Goal: Transaction & Acquisition: Purchase product/service

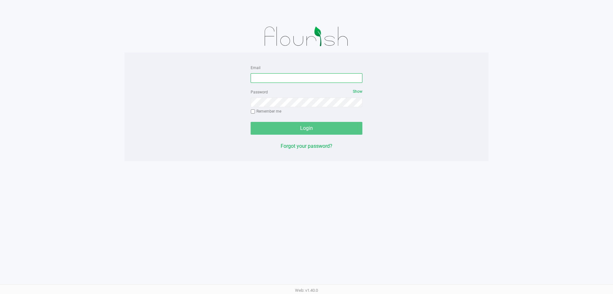
click at [264, 81] on input "Email" at bounding box center [307, 78] width 112 height 10
type input "[EMAIL_ADDRESS][DOMAIN_NAME]"
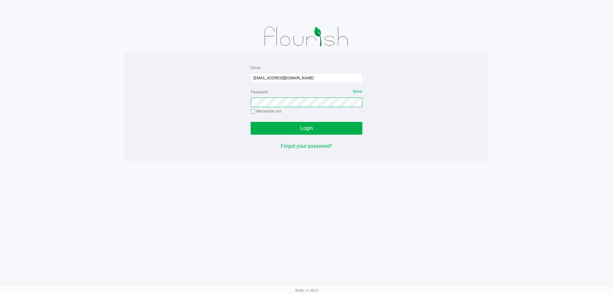
click at [251, 122] on button "Login" at bounding box center [307, 128] width 112 height 13
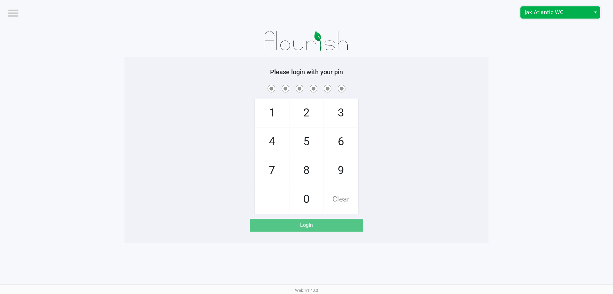
click at [557, 11] on span "Jax Atlantic WC" at bounding box center [556, 13] width 62 height 8
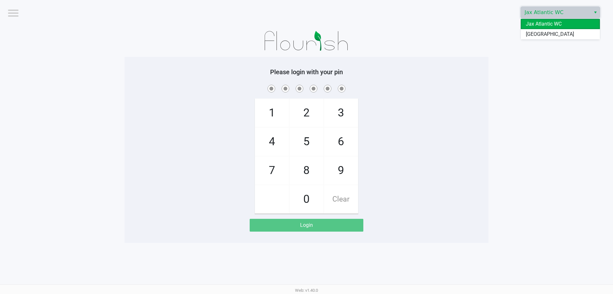
drag, startPoint x: 543, startPoint y: 34, endPoint x: 538, endPoint y: 38, distance: 6.1
click at [543, 34] on span "[GEOGRAPHIC_DATA]" at bounding box center [550, 34] width 48 height 8
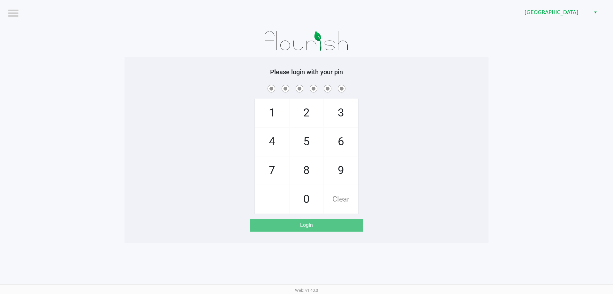
click at [525, 47] on app-pos-login-wrapper "Logout [GEOGRAPHIC_DATA] WC Please login with your pin 1 4 7 2 5 8 0 3 6 9 Clea…" at bounding box center [306, 121] width 613 height 242
checkbox input "true"
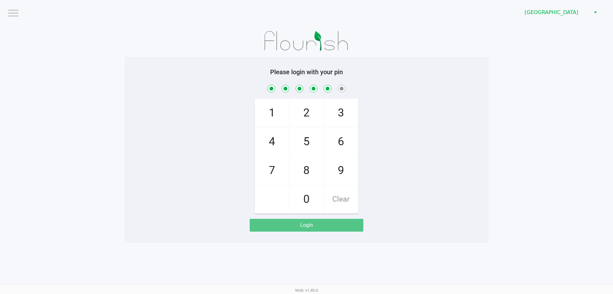
checkbox input "true"
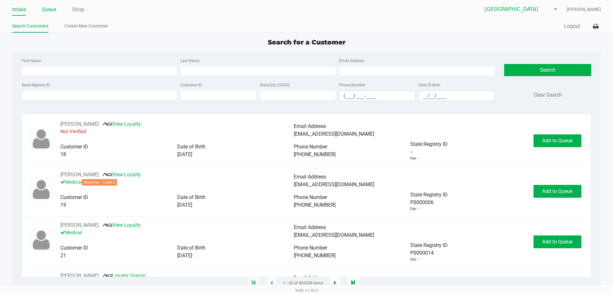
click at [56, 9] on link "Queue" at bounding box center [49, 9] width 14 height 9
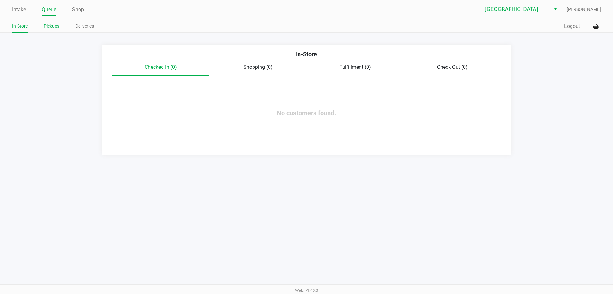
click at [51, 26] on link "Pickups" at bounding box center [52, 26] width 16 height 8
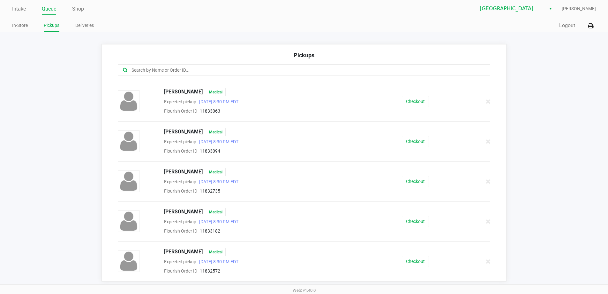
scroll to position [52, 0]
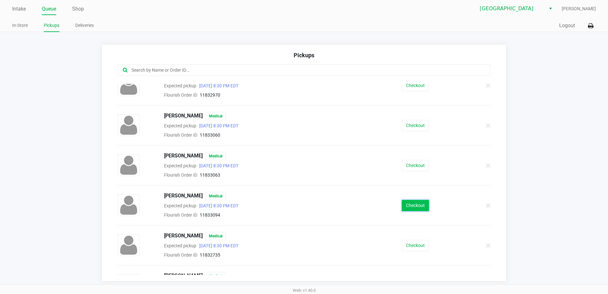
click at [408, 207] on button "Checkout" at bounding box center [415, 205] width 27 height 11
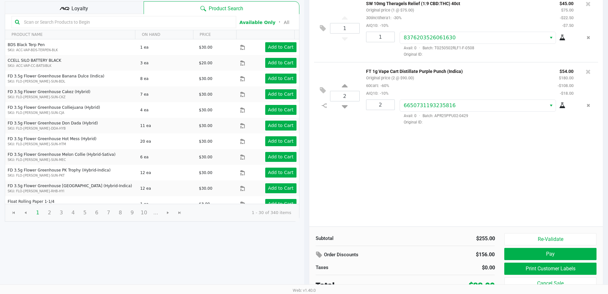
scroll to position [65, 0]
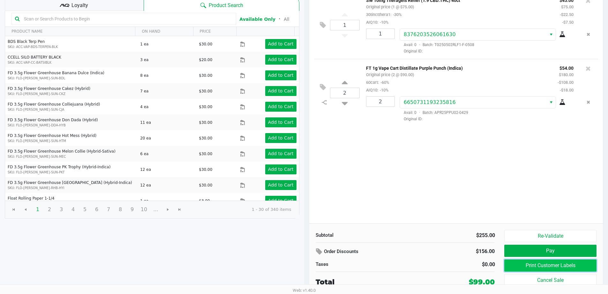
click at [516, 265] on button "Print Customer Labels" at bounding box center [551, 265] width 92 height 12
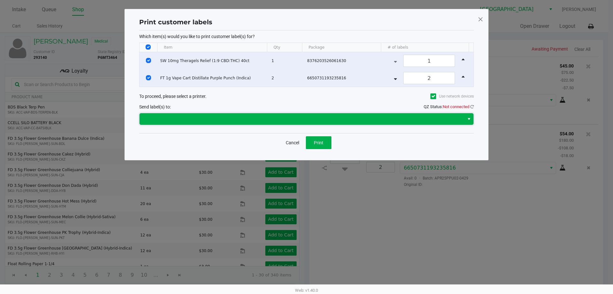
drag, startPoint x: 293, startPoint y: 115, endPoint x: 276, endPoint y: 123, distance: 19.0
click at [293, 115] on span at bounding box center [301, 119] width 317 height 8
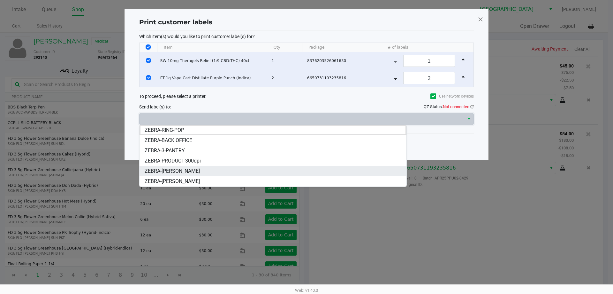
click at [194, 172] on span "ZEBRA-[PERSON_NAME]" at bounding box center [172, 171] width 55 height 8
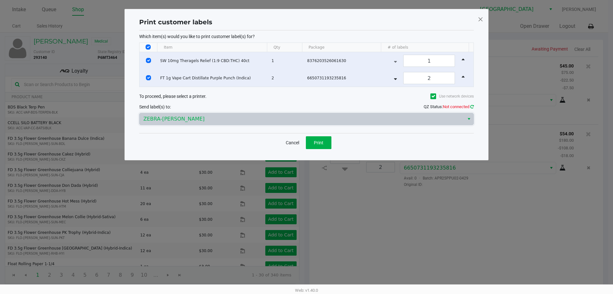
click at [472, 108] on link at bounding box center [472, 106] width 4 height 5
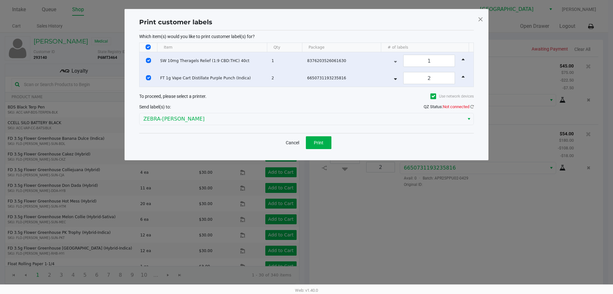
click at [471, 109] on app-qz-status "QZ Status: Not connected" at bounding box center [449, 106] width 50 height 5
click at [473, 106] on icon at bounding box center [472, 106] width 4 height 4
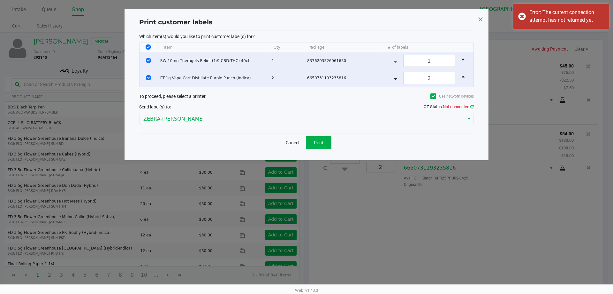
click at [472, 106] on icon at bounding box center [472, 106] width 4 height 4
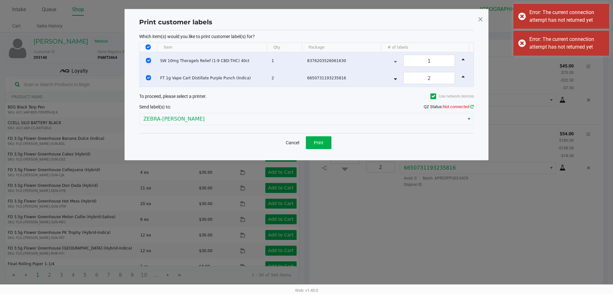
click at [472, 106] on icon at bounding box center [472, 106] width 4 height 4
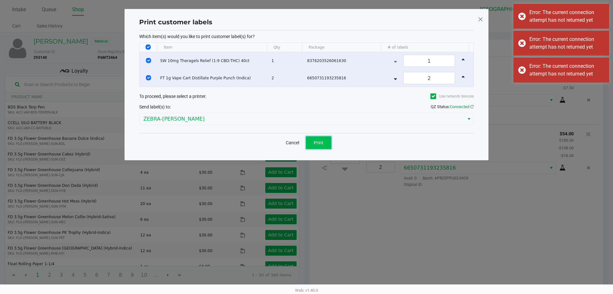
click at [320, 141] on span "Print" at bounding box center [319, 142] width 10 height 5
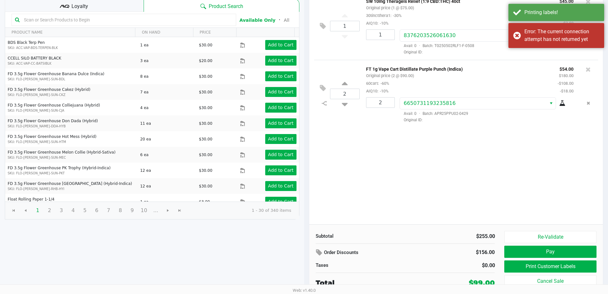
scroll to position [65, 0]
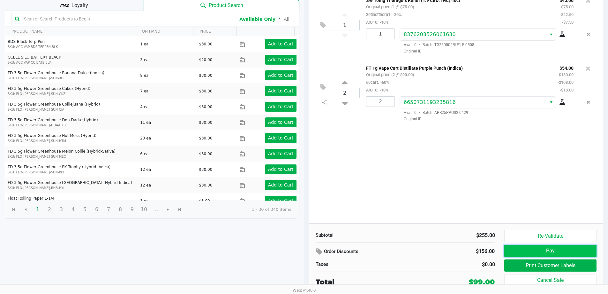
click at [512, 250] on button "Pay" at bounding box center [551, 250] width 92 height 12
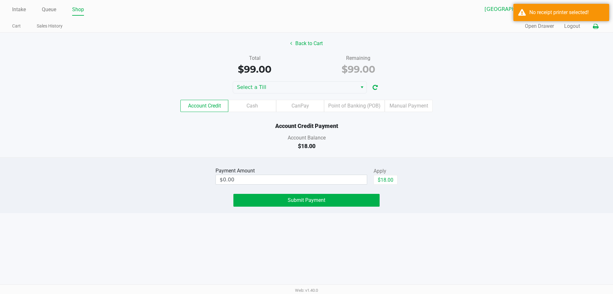
click at [596, 28] on icon at bounding box center [595, 26] width 5 height 4
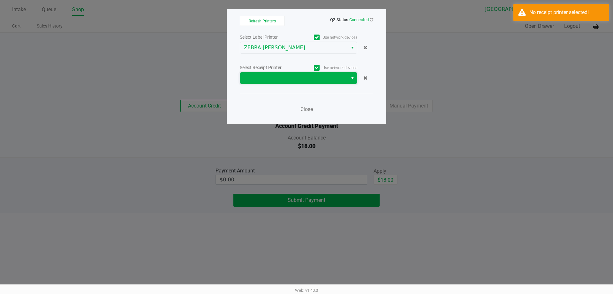
click at [332, 81] on span at bounding box center [294, 78] width 100 height 8
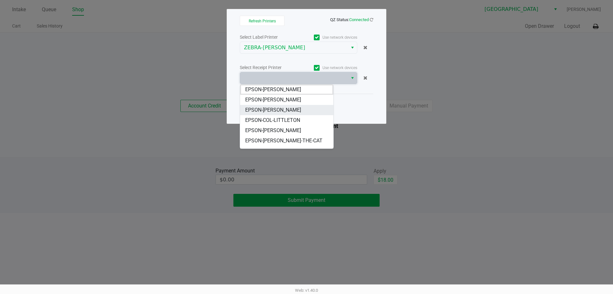
click at [296, 112] on span "EPSON-[PERSON_NAME]" at bounding box center [273, 110] width 56 height 8
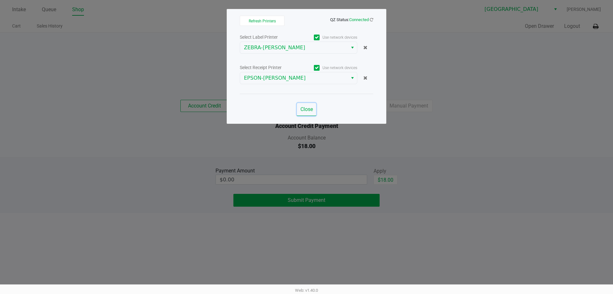
click at [306, 106] on span "Close" at bounding box center [307, 109] width 12 height 6
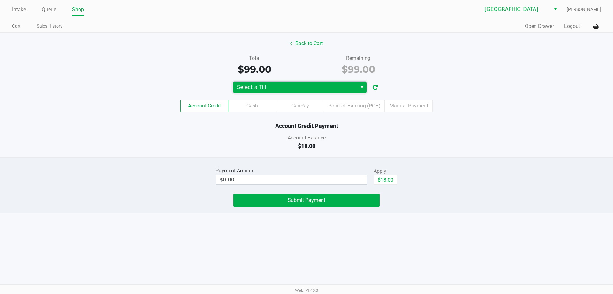
click at [313, 84] on span "Select a Till" at bounding box center [295, 87] width 117 height 8
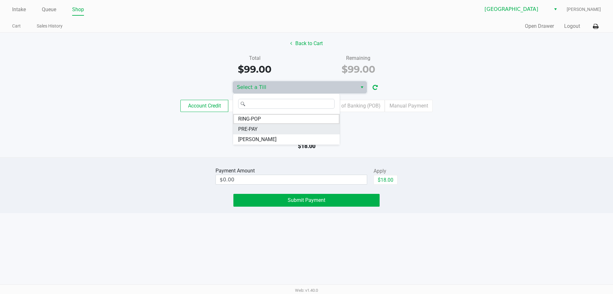
click at [253, 125] on span "PRE-PAY" at bounding box center [247, 129] width 19 height 8
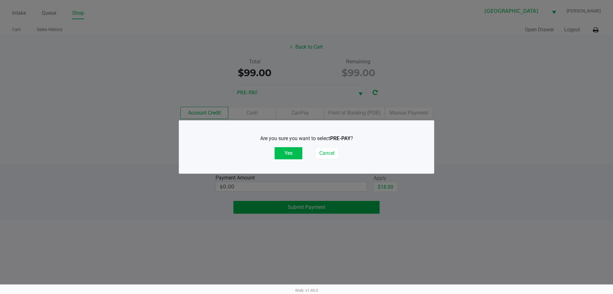
click at [291, 153] on button "Yes" at bounding box center [289, 153] width 28 height 12
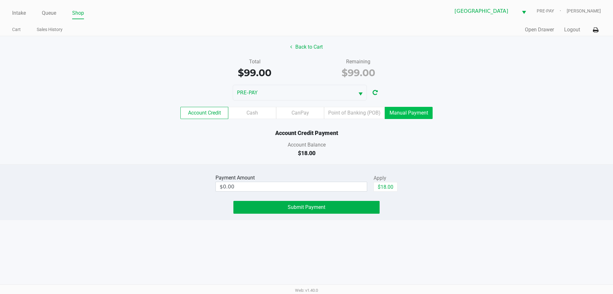
click at [415, 115] on label "Manual Payment" at bounding box center [409, 113] width 48 height 12
click at [0, 0] on 9 "Manual Payment" at bounding box center [0, 0] width 0 height 0
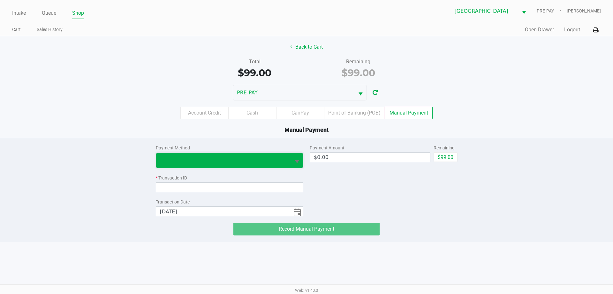
click at [263, 160] on span at bounding box center [223, 160] width 127 height 8
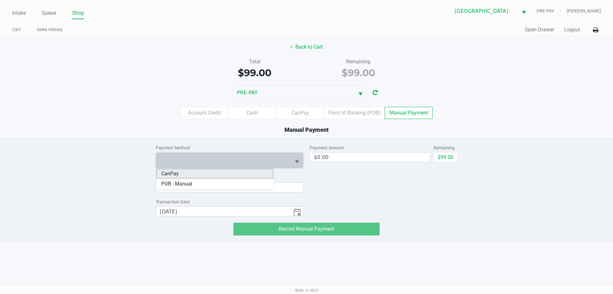
click at [212, 174] on li "CanPay" at bounding box center [215, 173] width 118 height 10
click at [454, 154] on button "$99.00" at bounding box center [446, 157] width 24 height 10
type input "$99.00"
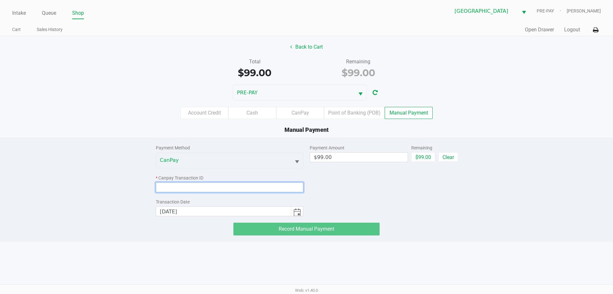
click at [207, 187] on input at bounding box center [230, 187] width 148 height 10
paste input "XUZUHIREYI9E"
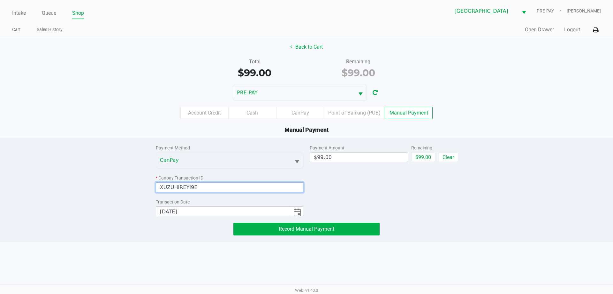
type input "XUZUHIREYI9E"
click at [358, 184] on div "Payment Amount $99.00 Remaining $99.00 Clear" at bounding box center [384, 177] width 148 height 78
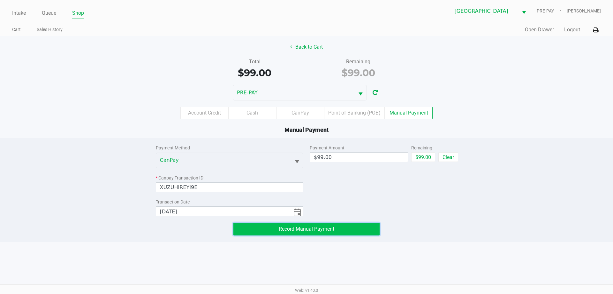
click at [335, 225] on button "Record Manual Payment" at bounding box center [306, 228] width 146 height 13
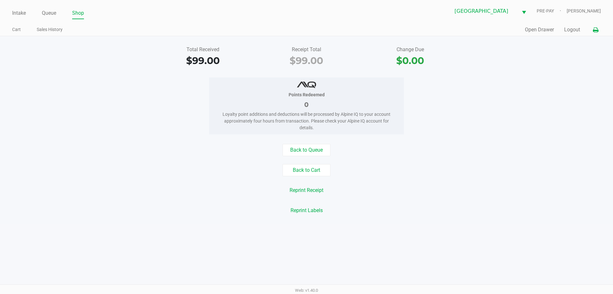
click at [599, 32] on button at bounding box center [596, 30] width 11 height 12
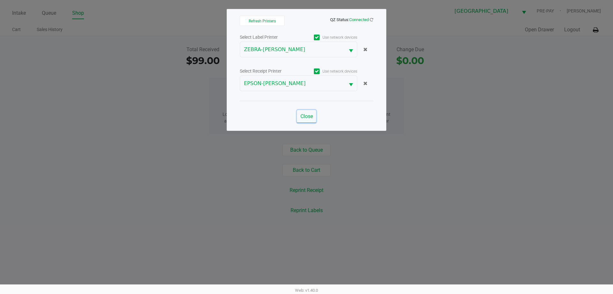
click at [315, 115] on button "Close" at bounding box center [306, 116] width 19 height 13
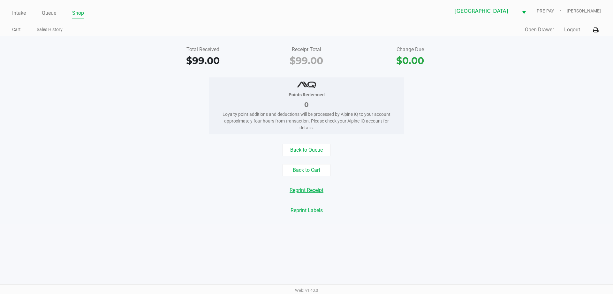
click at [312, 187] on button "Reprint Receipt" at bounding box center [307, 190] width 42 height 12
click at [15, 13] on link "Intake" at bounding box center [19, 13] width 14 height 9
